Goal: Find specific page/section: Find specific page/section

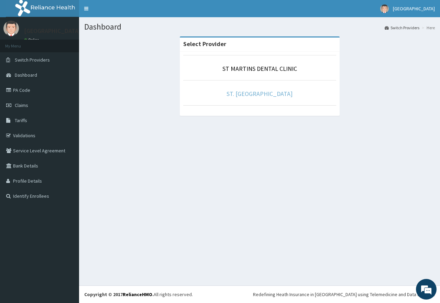
click at [245, 96] on link "ST. [GEOGRAPHIC_DATA]" at bounding box center [259, 94] width 66 height 8
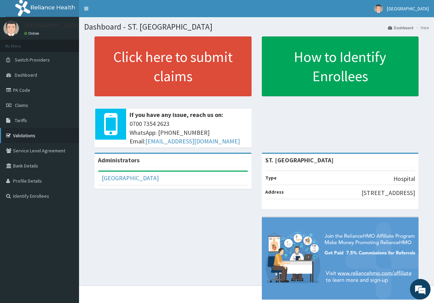
click at [14, 136] on link "Validations" at bounding box center [39, 135] width 79 height 15
